Goal: Task Accomplishment & Management: Manage account settings

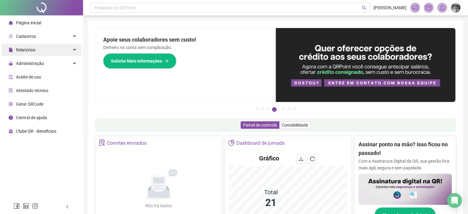
click at [46, 51] on div "Relatórios" at bounding box center [41, 50] width 80 height 12
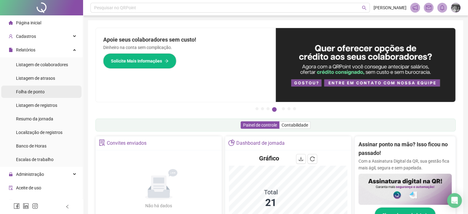
click at [46, 91] on li "Folha de ponto" at bounding box center [41, 92] width 80 height 12
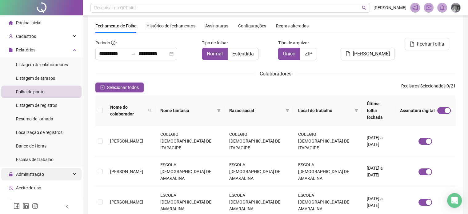
scroll to position [31, 0]
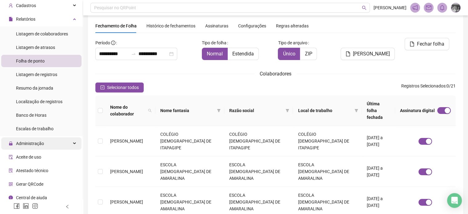
click at [52, 143] on div "Administração" at bounding box center [41, 143] width 80 height 12
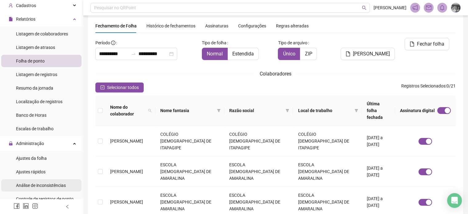
scroll to position [62, 0]
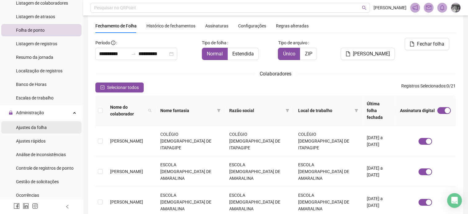
click at [45, 126] on span "Ajustes da folha" at bounding box center [31, 127] width 31 height 5
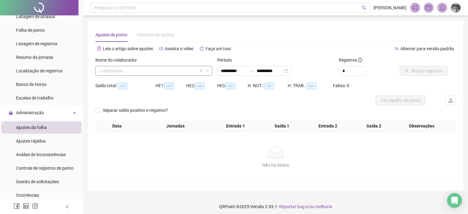
drag, startPoint x: 128, startPoint y: 64, endPoint x: 128, endPoint y: 71, distance: 7.4
click at [128, 69] on div "Nome do colaborador Colaborador" at bounding box center [153, 66] width 117 height 19
click at [128, 71] on input "search" at bounding box center [151, 70] width 104 height 9
click at [168, 71] on input "search" at bounding box center [151, 70] width 104 height 9
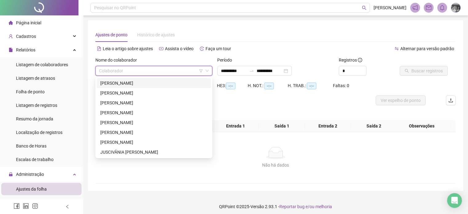
click at [257, 43] on div "**********" at bounding box center [275, 106] width 360 height 156
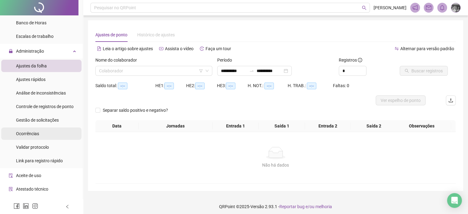
scroll to position [146, 0]
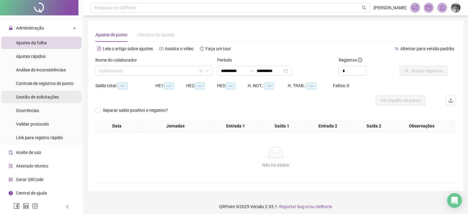
click at [45, 98] on span "Gestão de solicitações" at bounding box center [37, 96] width 43 height 5
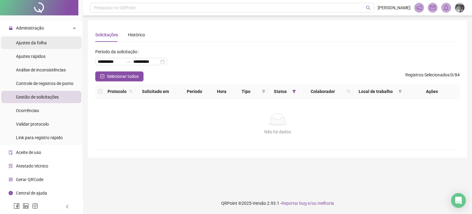
click at [43, 44] on span "Ajustes da folha" at bounding box center [31, 42] width 31 height 5
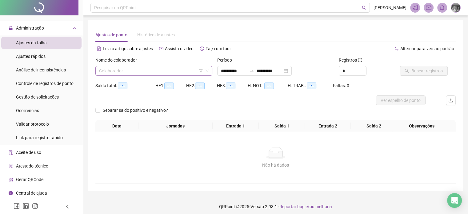
click at [119, 67] on input "search" at bounding box center [151, 70] width 104 height 9
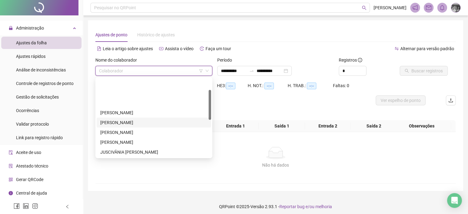
scroll to position [31, 0]
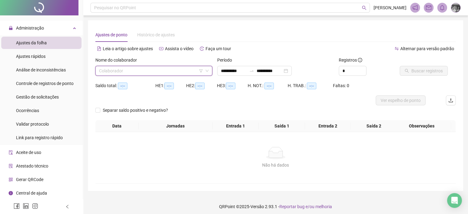
click at [168, 64] on div "Nome do colaborador" at bounding box center [153, 61] width 117 height 9
click at [168, 70] on input "search" at bounding box center [151, 70] width 104 height 9
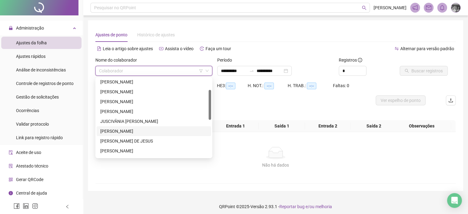
click at [168, 70] on input "search" at bounding box center [151, 70] width 104 height 9
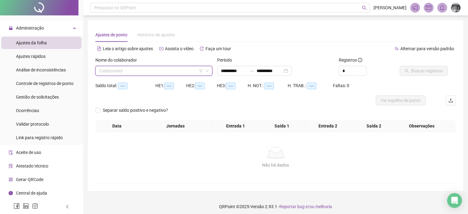
click at [149, 70] on input "search" at bounding box center [151, 70] width 104 height 9
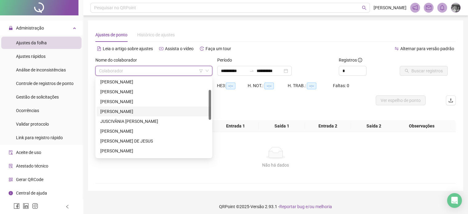
scroll to position [0, 0]
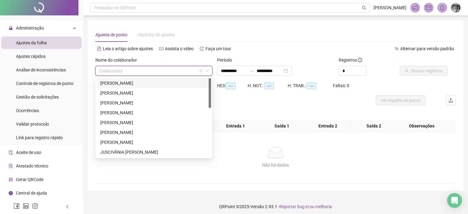
click at [252, 30] on div "Ajustes de ponto Histórico de ajustes" at bounding box center [275, 35] width 360 height 14
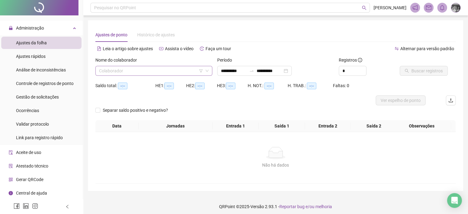
click at [169, 69] on input "search" at bounding box center [151, 70] width 104 height 9
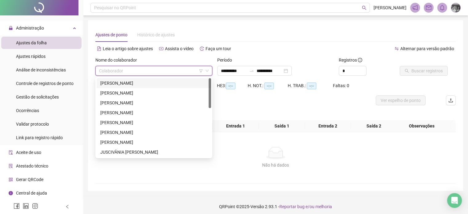
click at [169, 69] on input "search" at bounding box center [151, 70] width 104 height 9
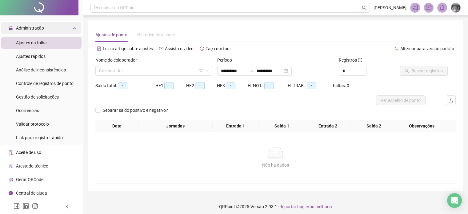
click at [56, 30] on div "Administração" at bounding box center [41, 28] width 80 height 12
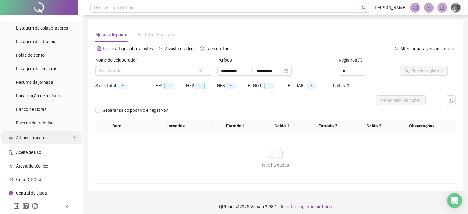
scroll to position [35, 0]
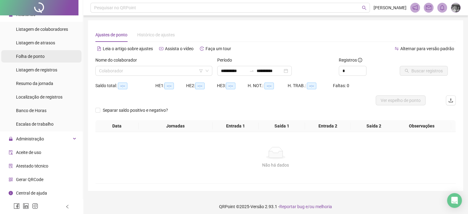
click at [42, 57] on span "Folha de ponto" at bounding box center [30, 56] width 29 height 5
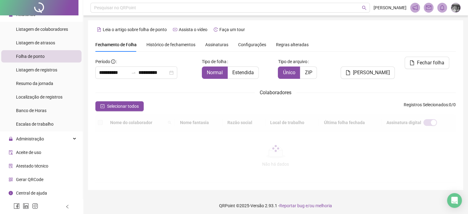
click at [209, 46] on span "Assinaturas" at bounding box center [216, 44] width 23 height 4
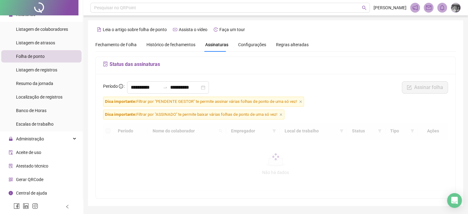
click at [210, 45] on span "Assinaturas" at bounding box center [216, 44] width 23 height 4
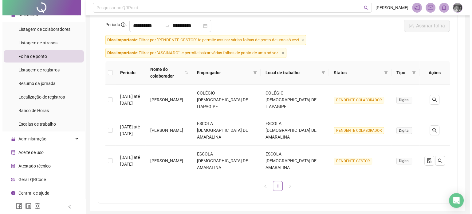
scroll to position [64, 0]
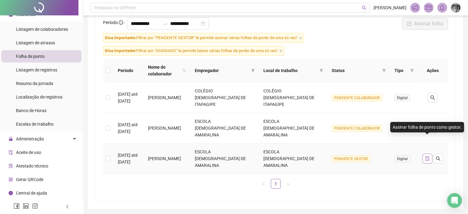
click at [426, 156] on icon "file-done" at bounding box center [427, 158] width 4 height 5
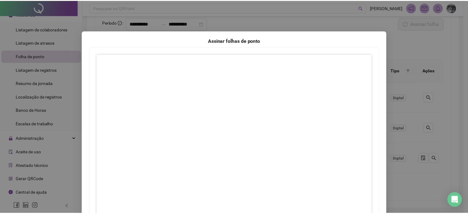
scroll to position [72, 0]
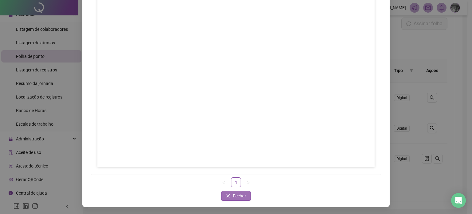
click at [237, 194] on span "Fechar" at bounding box center [239, 195] width 13 height 7
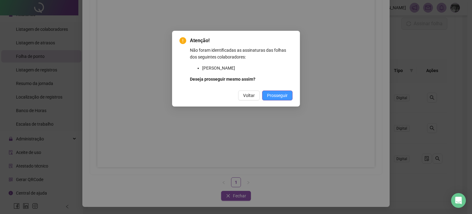
click at [276, 94] on span "Prosseguir" at bounding box center [277, 95] width 21 height 7
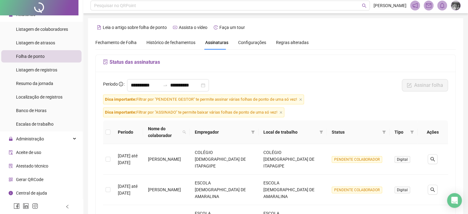
scroll to position [0, 0]
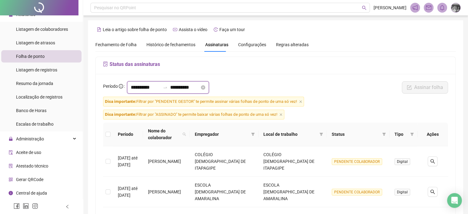
click at [200, 87] on input "**********" at bounding box center [185, 87] width 30 height 7
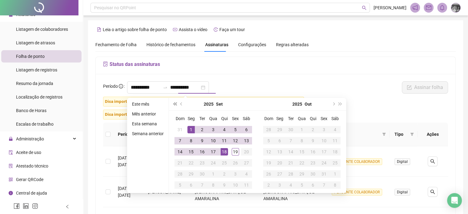
click at [177, 106] on button "super-prev-year" at bounding box center [174, 104] width 7 height 12
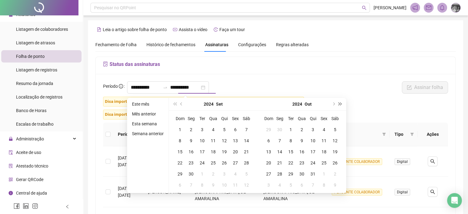
click at [337, 102] on button "super-next-year" at bounding box center [340, 104] width 7 height 12
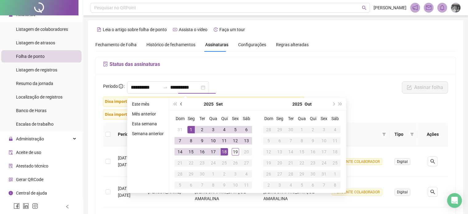
click at [179, 105] on button "prev-year" at bounding box center [181, 104] width 7 height 12
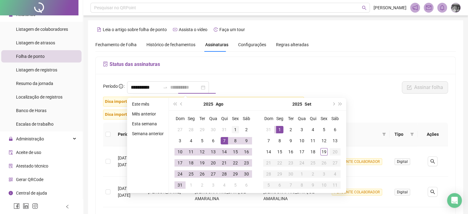
type input "**********"
click at [234, 131] on div "1" at bounding box center [235, 129] width 7 height 7
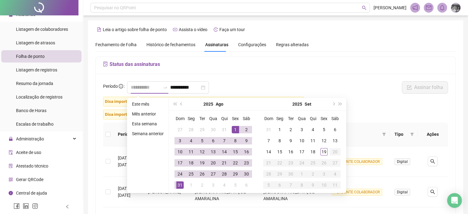
click at [182, 181] on td "31" at bounding box center [179, 184] width 11 height 11
type input "**********"
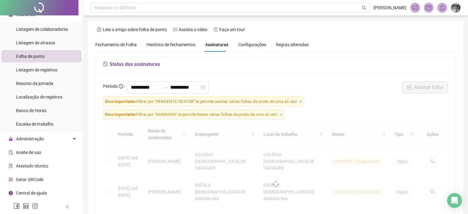
click at [321, 79] on div "**********" at bounding box center [276, 169] width 360 height 191
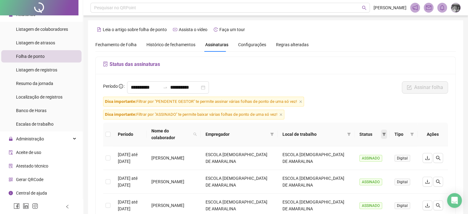
click at [383, 133] on icon "filter" at bounding box center [383, 134] width 3 height 3
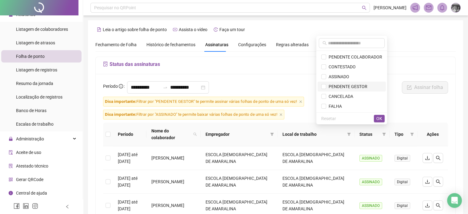
click at [367, 84] on span "PENDENTE GESTOR" at bounding box center [351, 86] width 61 height 7
click at [381, 122] on span "OK" at bounding box center [379, 118] width 6 height 7
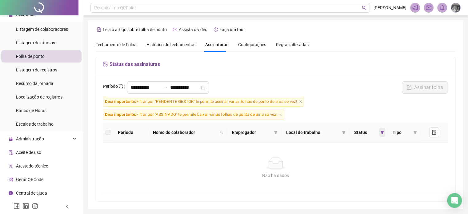
click at [380, 131] on icon "filter" at bounding box center [382, 132] width 4 height 4
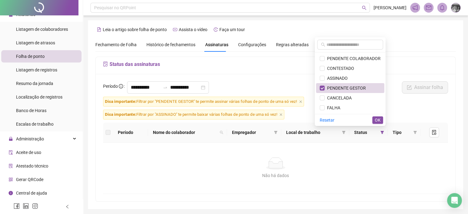
click at [352, 53] on ul "PENDENTE COLABORADOR CONTESTADO ASSINADO PENDENTE GESTOR CANCELADA FALHA" at bounding box center [350, 83] width 71 height 62
click at [352, 57] on span "PENDENTE COLABORADOR" at bounding box center [353, 58] width 56 height 5
click at [358, 87] on span "PENDENTE GESTOR" at bounding box center [345, 88] width 41 height 5
click at [380, 120] on span "OK" at bounding box center [378, 120] width 6 height 7
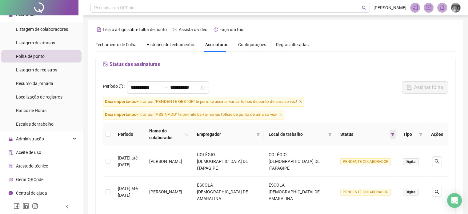
click at [394, 134] on icon "filter" at bounding box center [393, 134] width 4 height 4
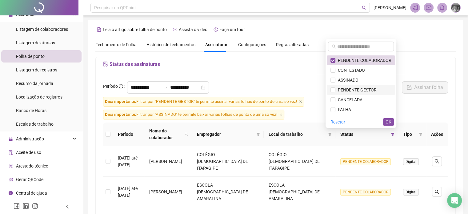
click at [369, 90] on span "PENDENTE GESTOR" at bounding box center [355, 89] width 41 height 5
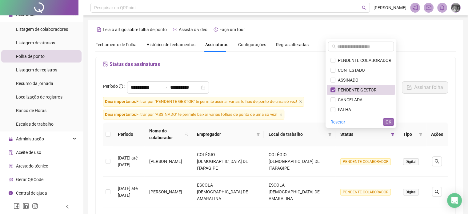
click at [389, 122] on span "OK" at bounding box center [388, 121] width 6 height 7
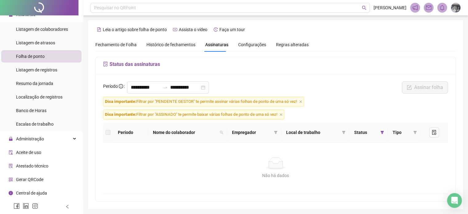
scroll to position [21, 0]
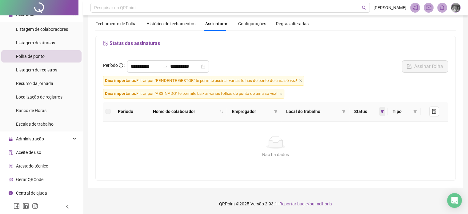
click at [382, 112] on icon "filter" at bounding box center [382, 111] width 3 height 3
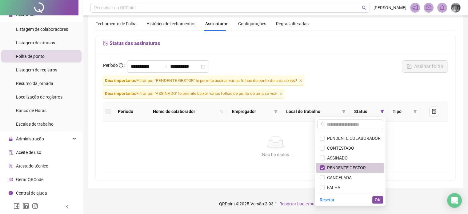
click at [320, 165] on li "PENDENTE GESTOR" at bounding box center [350, 168] width 68 height 10
click at [324, 140] on label at bounding box center [322, 138] width 5 height 7
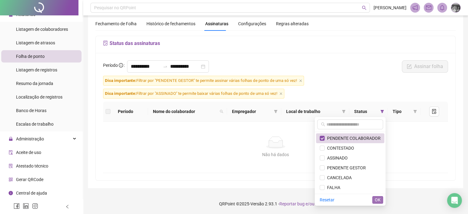
click at [377, 200] on span "OK" at bounding box center [378, 199] width 6 height 7
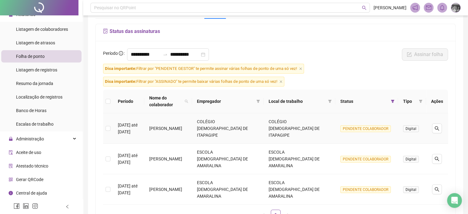
scroll to position [2, 0]
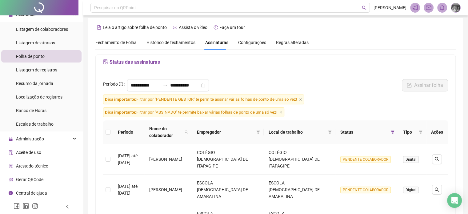
click at [160, 44] on span "Histórico de fechamentos" at bounding box center [170, 42] width 49 height 5
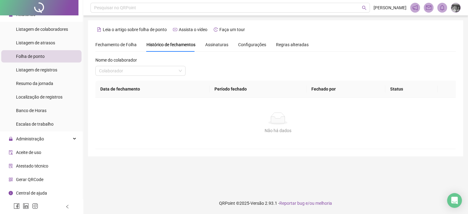
scroll to position [0, 0]
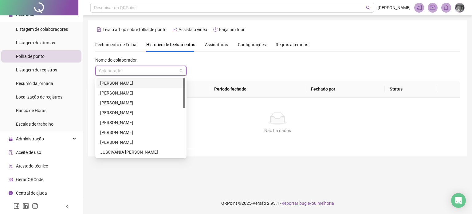
click at [110, 71] on input "search" at bounding box center [138, 70] width 78 height 9
click at [119, 37] on div "**********" at bounding box center [278, 88] width 380 height 136
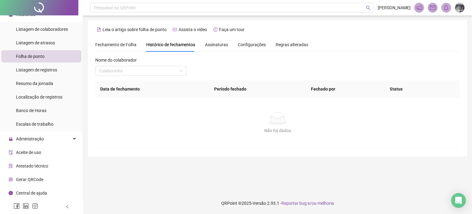
click at [117, 45] on span "Fechamento de Folha" at bounding box center [115, 44] width 41 height 5
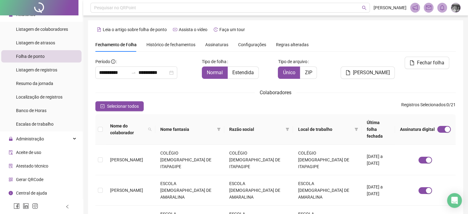
scroll to position [19, 0]
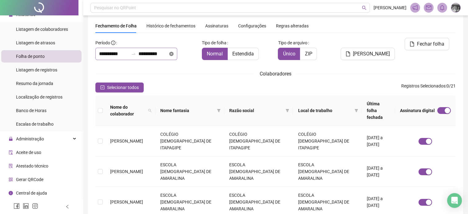
click at [173, 53] on icon "close-circle" at bounding box center [171, 54] width 4 height 4
click at [129, 54] on input at bounding box center [114, 53] width 30 height 7
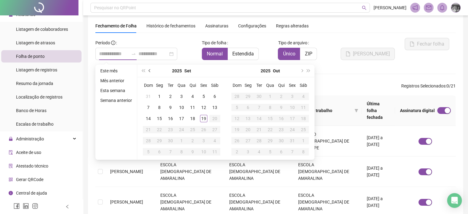
click at [149, 72] on button "prev-year" at bounding box center [149, 71] width 7 height 12
type input "**********"
click at [205, 95] on div "1" at bounding box center [203, 96] width 7 height 7
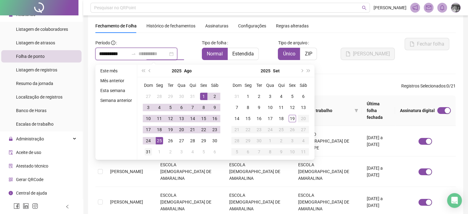
type input "**********"
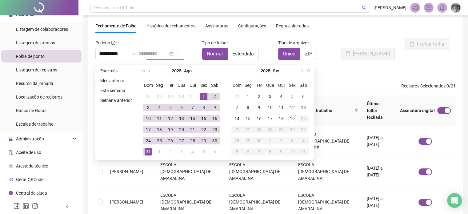
click at [150, 149] on div "31" at bounding box center [148, 151] width 7 height 7
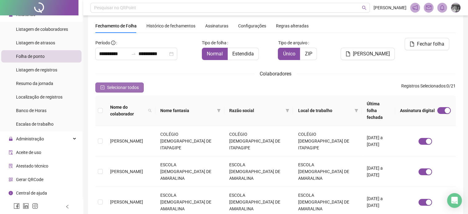
click at [106, 85] on button "Selecionar todos" at bounding box center [119, 87] width 48 height 10
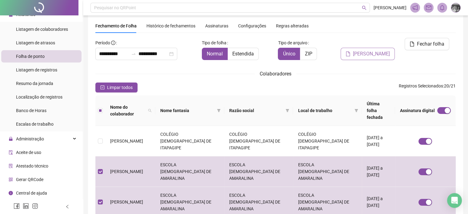
click at [378, 50] on span "[PERSON_NAME]" at bounding box center [371, 53] width 37 height 7
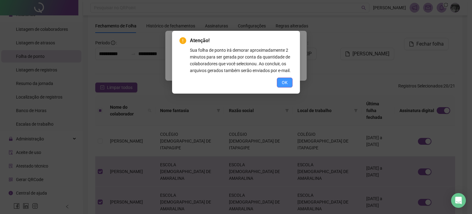
click at [284, 81] on span "OK" at bounding box center [285, 82] width 6 height 7
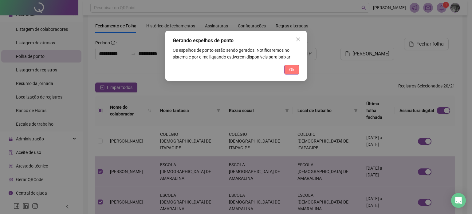
click at [297, 71] on button "Ok" at bounding box center [292, 70] width 15 height 10
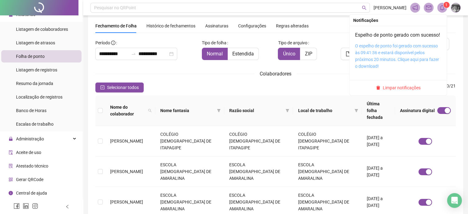
click at [392, 52] on link "O espelho de ponto foi gerado com sucesso às 09:41:36 e estará disponível pelos…" at bounding box center [397, 55] width 84 height 25
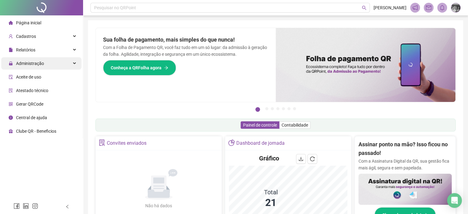
click at [34, 68] on span "Administração" at bounding box center [26, 63] width 35 height 12
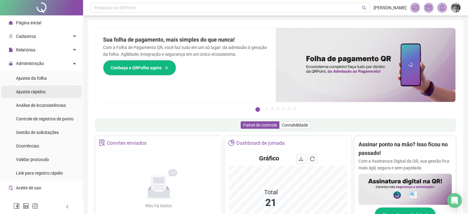
click at [36, 95] on div "Ajustes rápidos" at bounding box center [31, 92] width 30 height 12
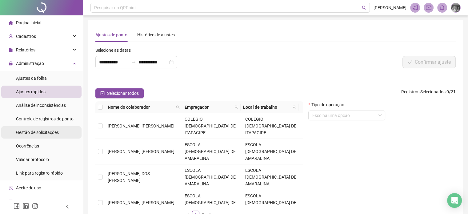
click at [48, 133] on span "Gestão de solicitações" at bounding box center [37, 132] width 43 height 5
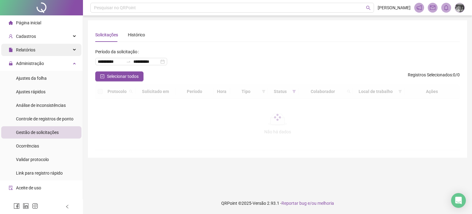
click at [42, 52] on div "Relatórios" at bounding box center [41, 50] width 80 height 12
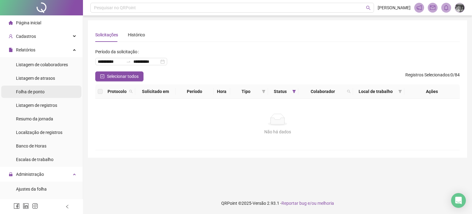
click at [40, 94] on span "Folha de ponto" at bounding box center [30, 91] width 29 height 5
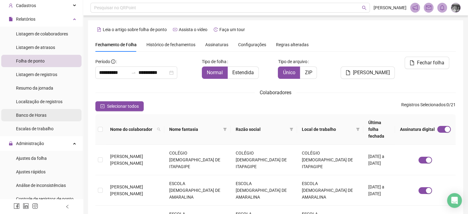
scroll to position [62, 0]
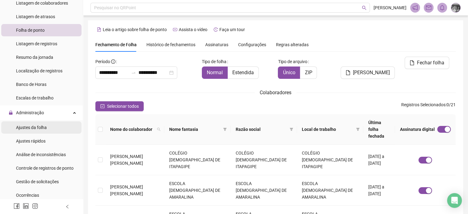
click at [33, 126] on span "Ajustes da folha" at bounding box center [31, 127] width 31 height 5
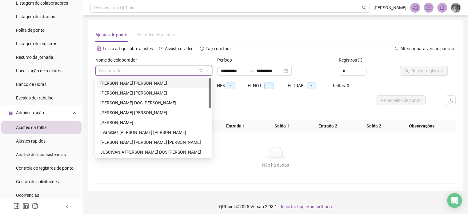
click at [144, 73] on input "search" at bounding box center [151, 70] width 104 height 9
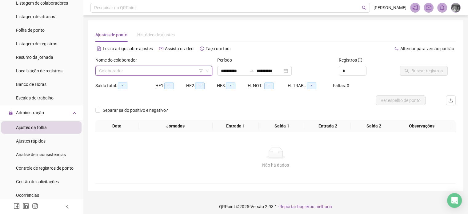
drag, startPoint x: 191, startPoint y: 78, endPoint x: 188, endPoint y: 74, distance: 5.0
click at [191, 77] on div "Nome do colaborador Colaborador" at bounding box center [154, 69] width 122 height 24
click at [186, 73] on input "search" at bounding box center [151, 70] width 104 height 9
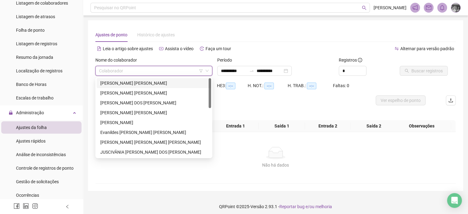
drag, startPoint x: 186, startPoint y: 73, endPoint x: 186, endPoint y: 105, distance: 32.6
click at [186, 72] on input "search" at bounding box center [151, 70] width 104 height 9
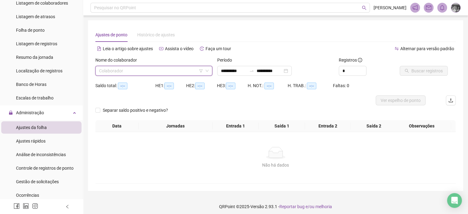
click at [172, 70] on input "search" at bounding box center [151, 70] width 104 height 9
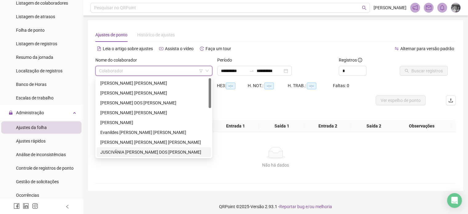
click at [172, 70] on input "search" at bounding box center [151, 70] width 104 height 9
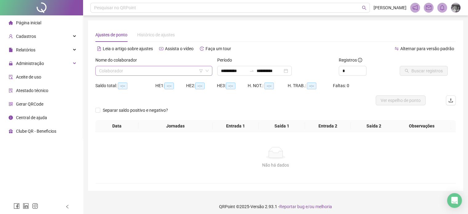
click at [124, 69] on input "search" at bounding box center [151, 70] width 104 height 9
click at [63, 178] on div "Página inicial Cadastros Relatórios Administração Aceite de uso Atestado técnic…" at bounding box center [41, 99] width 83 height 199
